Goal: Find contact information: Find contact information

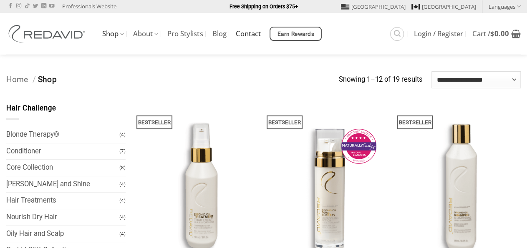
click at [250, 34] on link "Contact" at bounding box center [247, 33] width 25 height 15
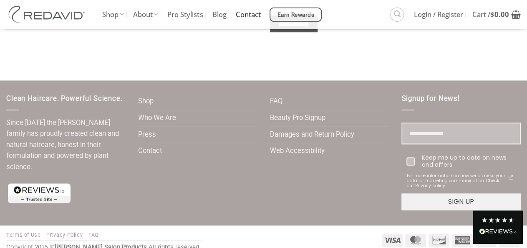
scroll to position [455, 0]
click at [63, 236] on link "Privacy Policy" at bounding box center [64, 235] width 36 height 6
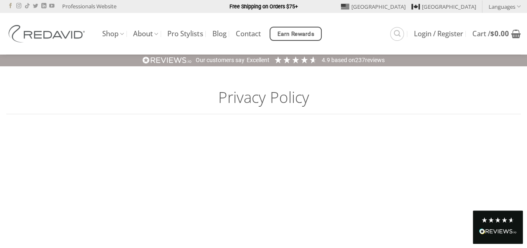
click at [11, 8] on icon "Follow on Facebook" at bounding box center [10, 6] width 5 height 6
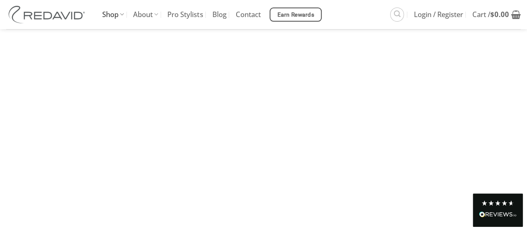
scroll to position [152, 0]
